Goal: Information Seeking & Learning: Learn about a topic

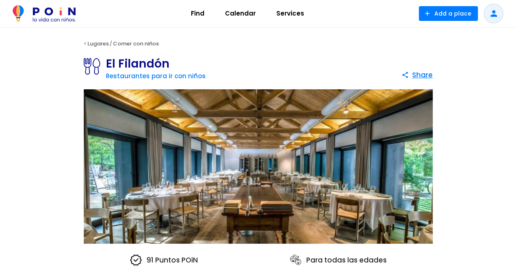
click at [197, 9] on span "Find" at bounding box center [197, 13] width 21 height 13
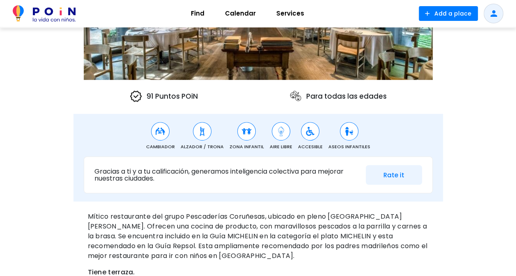
scroll to position [82, 0]
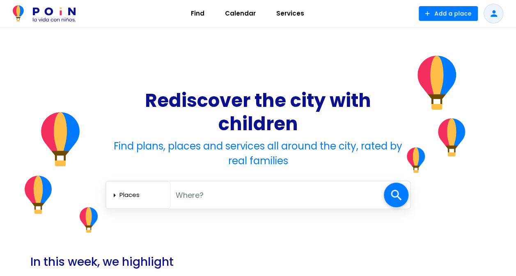
click at [152, 194] on select "Places [GEOGRAPHIC_DATA] Services" at bounding box center [143, 196] width 48 height 14
click at [201, 194] on input "text" at bounding box center [277, 195] width 213 height 17
type input "tres cantos"
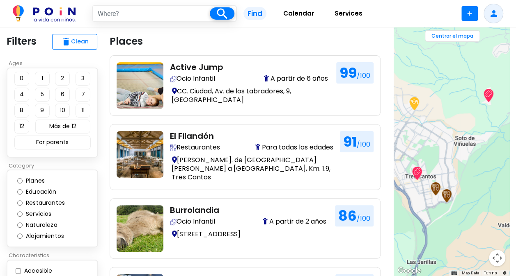
click at [213, 44] on header "Places Ver mapa" at bounding box center [245, 44] width 271 height 21
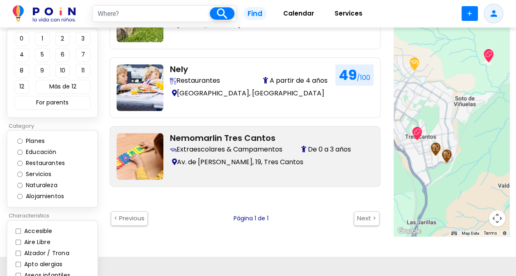
scroll to position [164, 0]
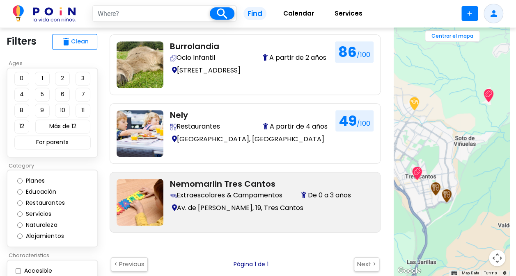
click at [228, 172] on Cantos "Nemomarlin Tres Cantos Extraescolares & Campamentos De 0 a 3 años Av. de Juan P…" at bounding box center [245, 202] width 271 height 61
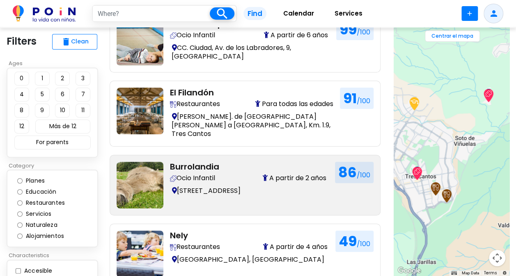
scroll to position [0, 0]
